Goal: Transaction & Acquisition: Purchase product/service

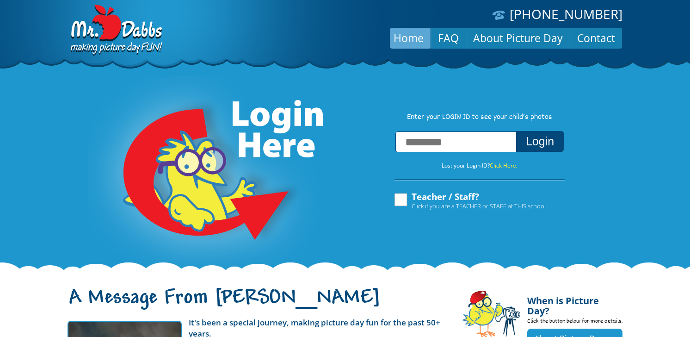
click at [455, 139] on input "text" at bounding box center [455, 141] width 121 height 21
type input "**********"
click at [516, 131] on button "Login" at bounding box center [540, 141] width 48 height 21
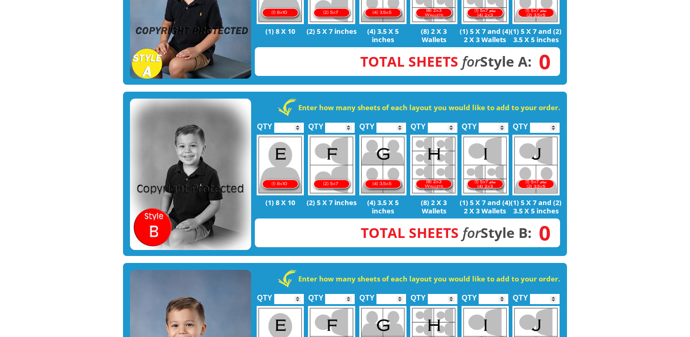
scroll to position [92, 0]
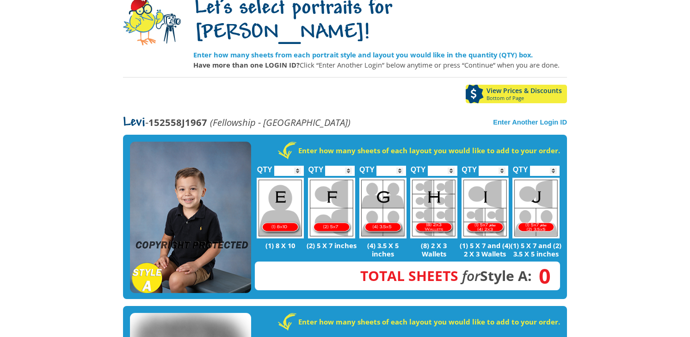
click at [503, 166] on input "*" at bounding box center [494, 171] width 30 height 10
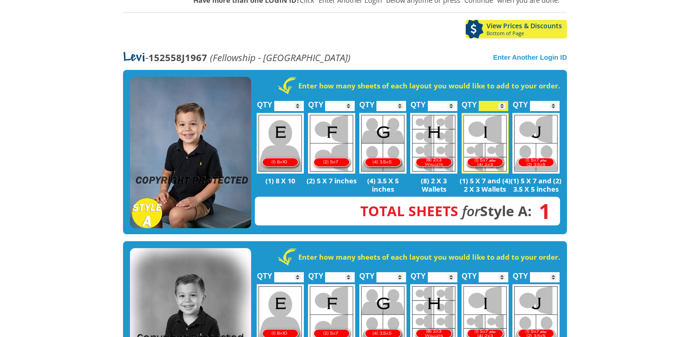
scroll to position [0, 0]
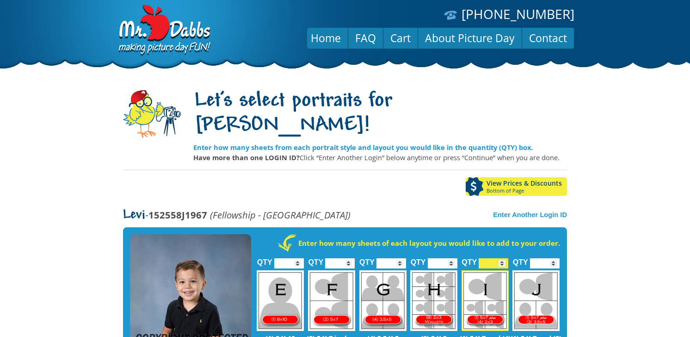
type input "*"
click at [502, 258] on input "*" at bounding box center [494, 263] width 30 height 10
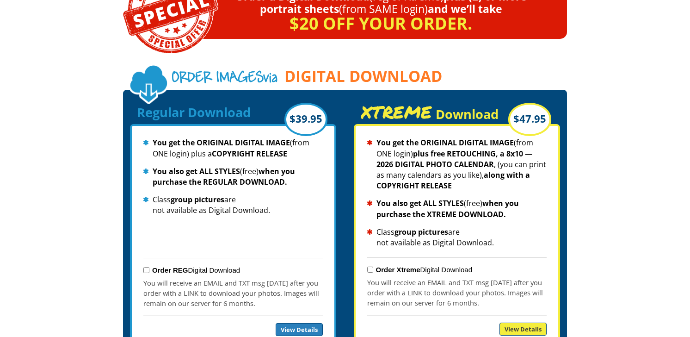
scroll to position [971, 0]
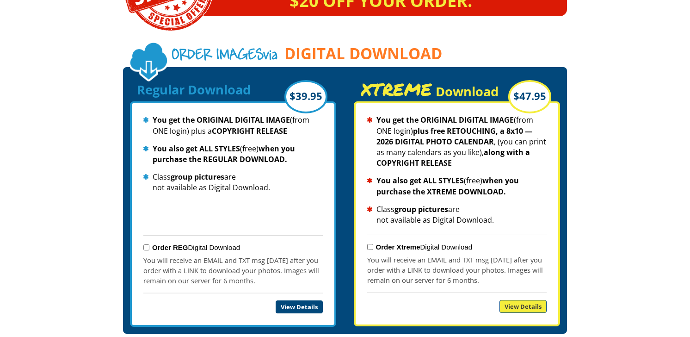
click at [298, 300] on link "View Details" at bounding box center [299, 306] width 47 height 13
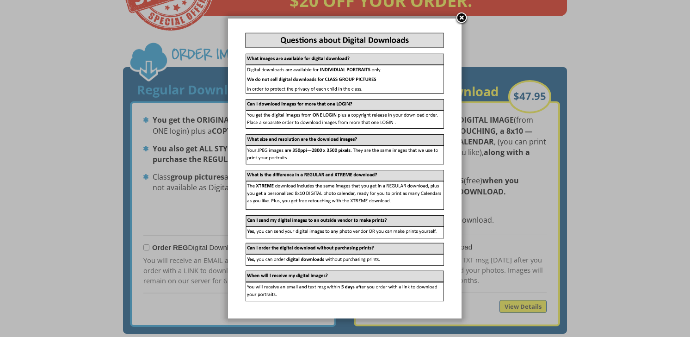
click at [461, 18] on link at bounding box center [462, 19] width 14 height 14
